Goal: Entertainment & Leisure: Consume media (video, audio)

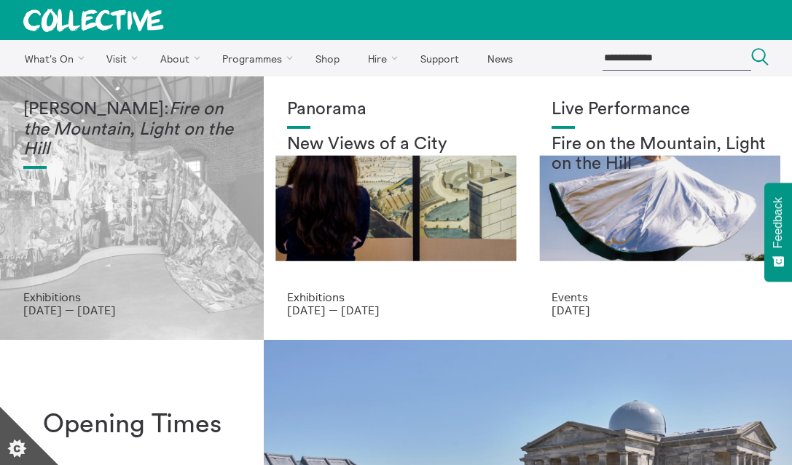
click at [118, 197] on div "Mercedes Azpilicueta: Fire on the Mountain, Light on the Hill" at bounding box center [131, 195] width 217 height 191
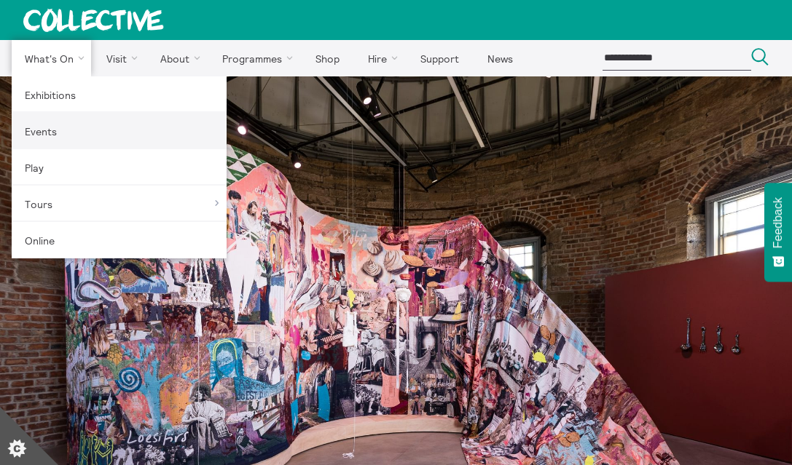
click at [55, 133] on link "Events" at bounding box center [119, 131] width 215 height 36
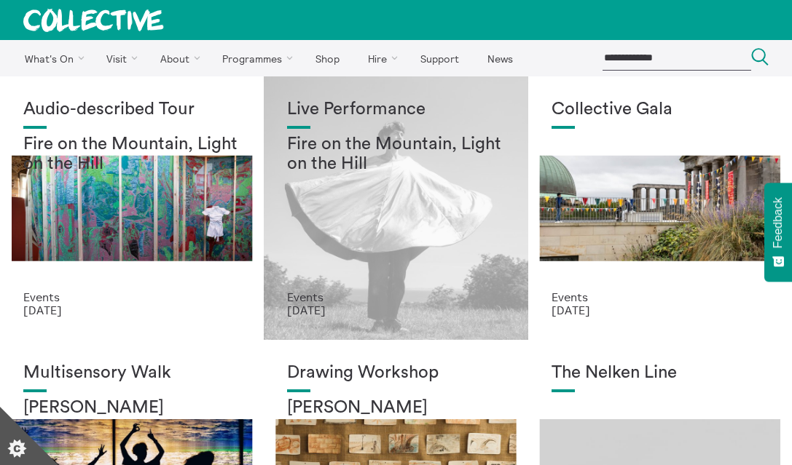
click at [356, 185] on div "Live Performance Fire on the Mountain, Light on the Hill" at bounding box center [395, 195] width 217 height 191
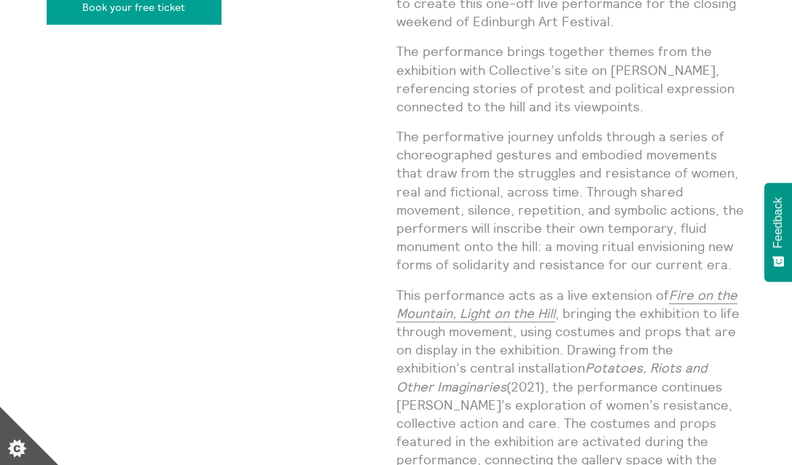
scroll to position [1190, 0]
